Goal: Check status: Check status

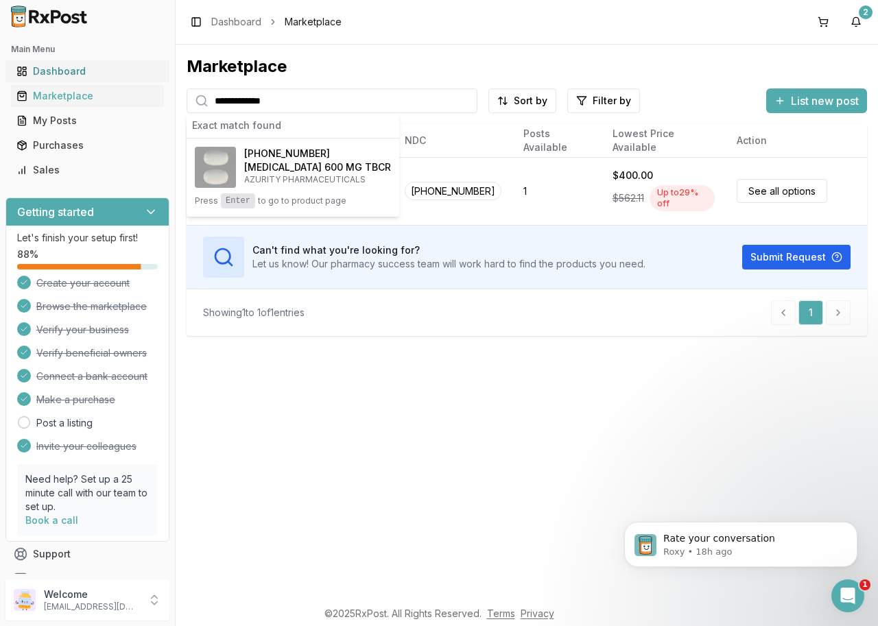
click at [60, 67] on div "Dashboard" at bounding box center [87, 72] width 142 height 14
drag, startPoint x: 60, startPoint y: 69, endPoint x: 54, endPoint y: 65, distance: 7.1
click at [60, 68] on div "Dashboard" at bounding box center [87, 72] width 142 height 14
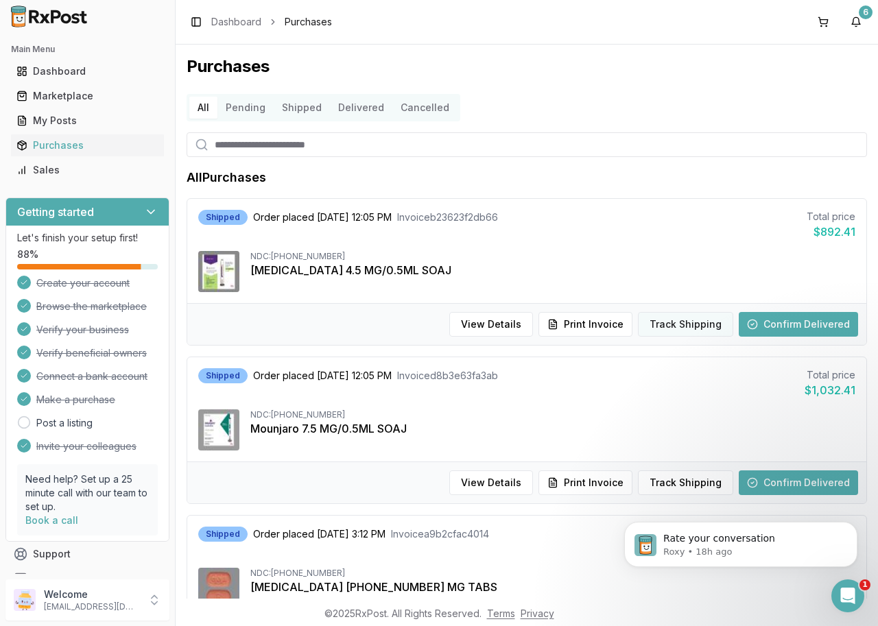
click at [673, 327] on button "Track Shipping" at bounding box center [685, 324] width 95 height 25
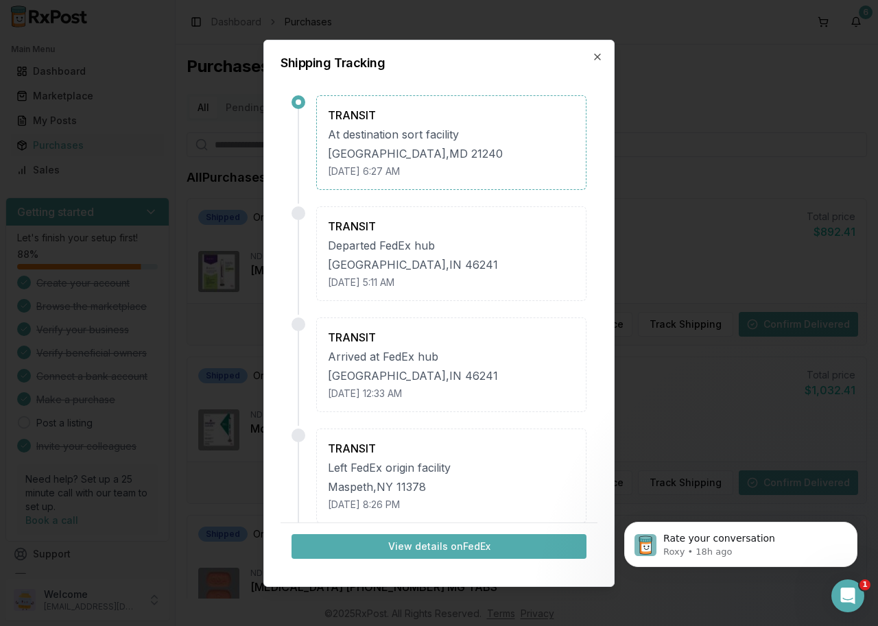
scroll to position [231, 0]
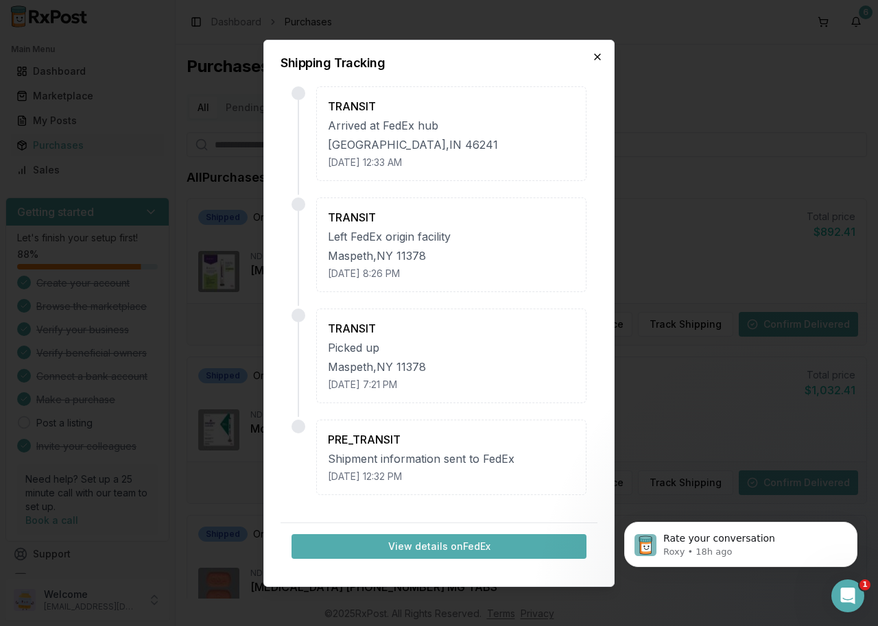
click at [600, 57] on icon "button" at bounding box center [597, 56] width 11 height 11
